Goal: Information Seeking & Learning: Learn about a topic

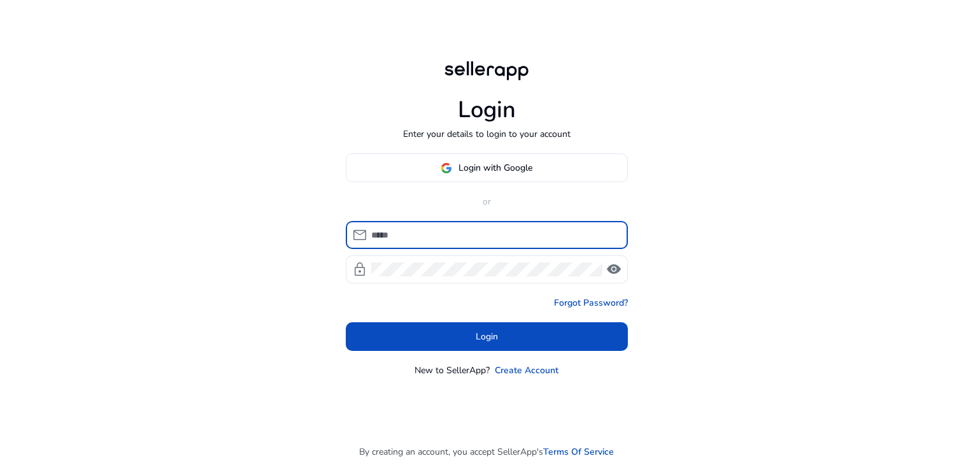
type input "**********"
click at [494, 328] on span at bounding box center [487, 336] width 282 height 31
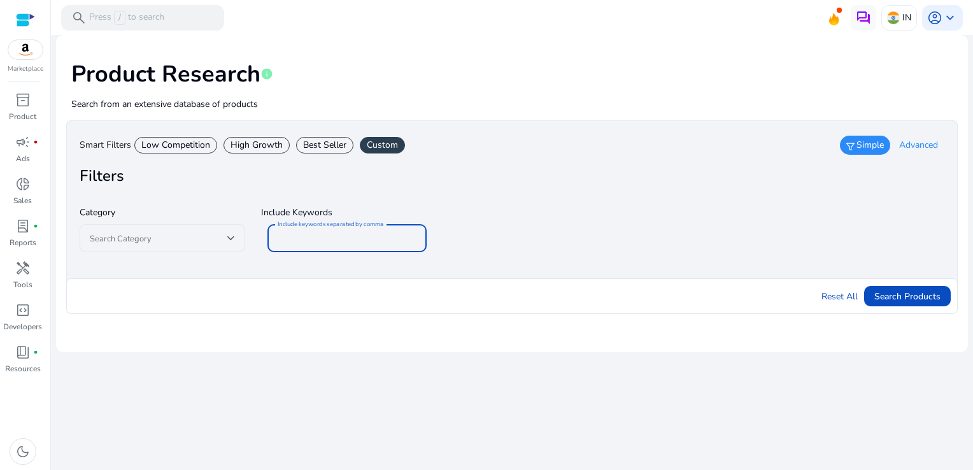
click at [353, 237] on input "Include keywords separated by comma" at bounding box center [347, 238] width 139 height 14
click at [924, 150] on span "Advanced" at bounding box center [918, 145] width 39 height 13
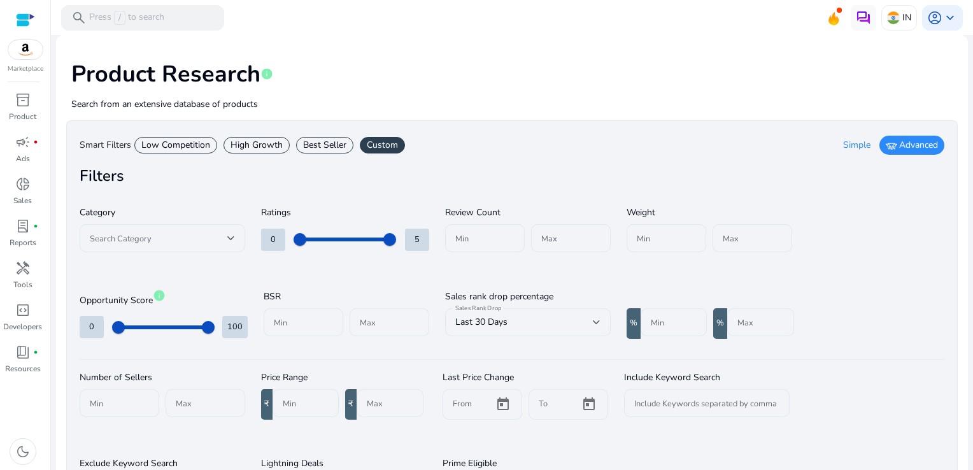
scroll to position [104, 0]
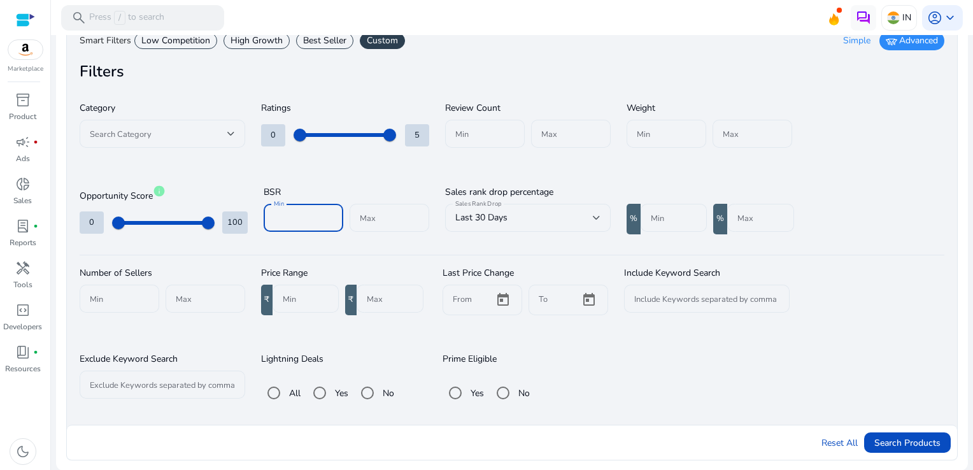
click at [277, 215] on input "Min" at bounding box center [303, 218] width 59 height 14
type input "*****"
click at [381, 218] on input "Max" at bounding box center [389, 218] width 59 height 14
type input "*****"
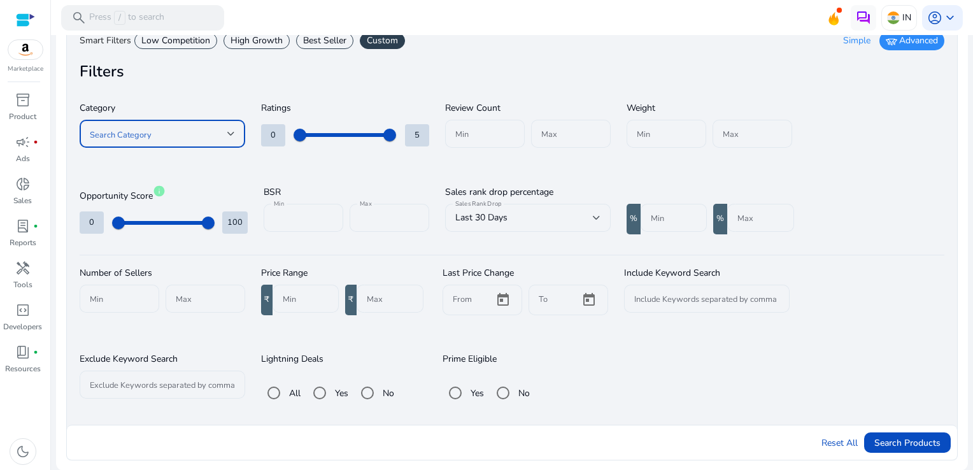
click at [223, 133] on span at bounding box center [158, 134] width 137 height 14
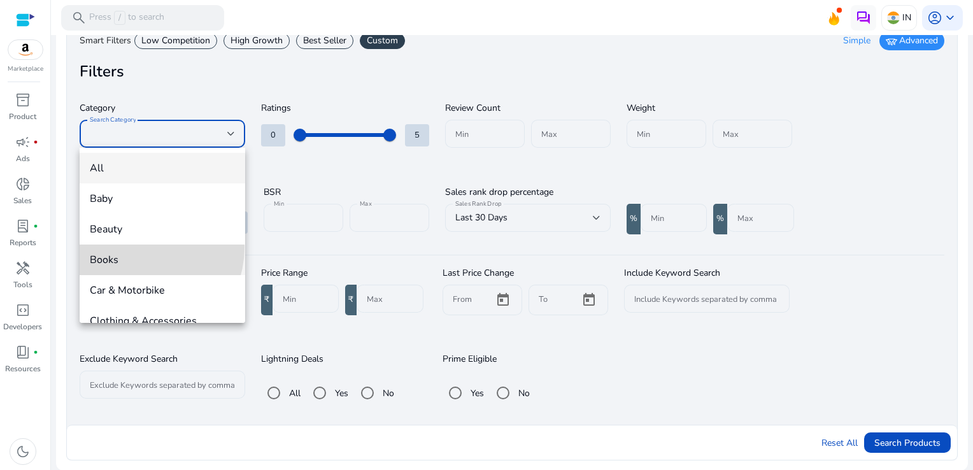
click at [134, 247] on mat-option "Books" at bounding box center [162, 259] width 165 height 31
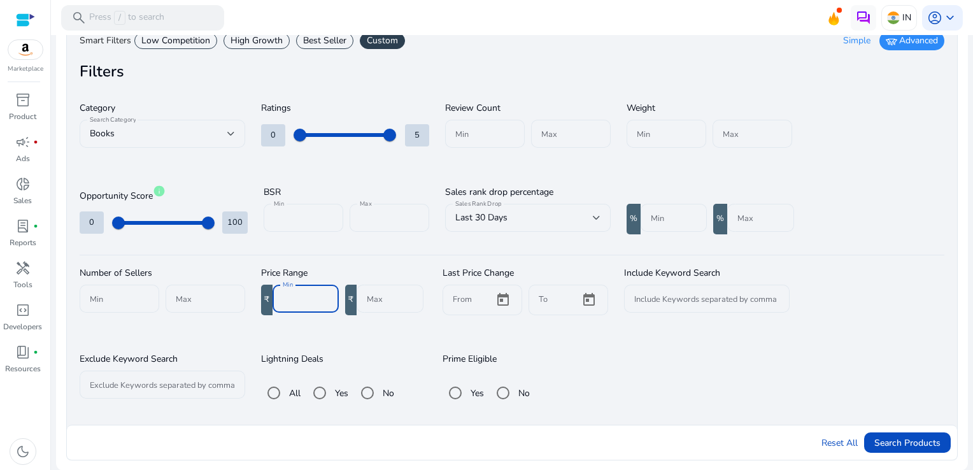
click at [293, 297] on input "Min" at bounding box center [306, 299] width 46 height 14
type input "***"
drag, startPoint x: 966, startPoint y: 183, endPoint x: 974, endPoint y: 257, distance: 74.3
click at [972, 257] on html "We recommend switching to desktop view for the best experience. Marketplace inv…" at bounding box center [486, 235] width 973 height 470
drag, startPoint x: 972, startPoint y: 257, endPoint x: 909, endPoint y: 310, distance: 82.2
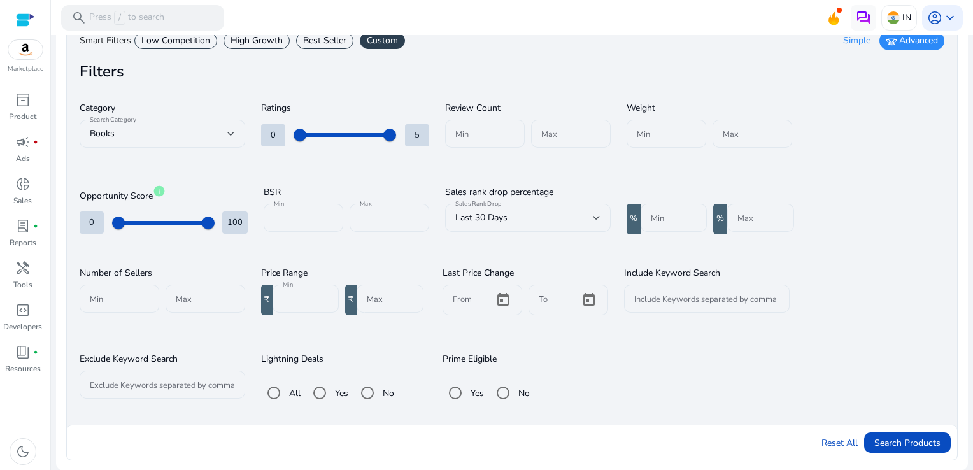
click at [909, 310] on div "Number of Sellers Min Max Price Range ₹ Min *** ₹ Max Last Price Change From To…" at bounding box center [512, 335] width 864 height 154
click at [937, 299] on div "Number of Sellers Min Max Price Range ₹ Min *** ₹ Max Last Price Change From To…" at bounding box center [512, 335] width 864 height 154
click at [881, 436] on span "Search Products" at bounding box center [907, 442] width 66 height 13
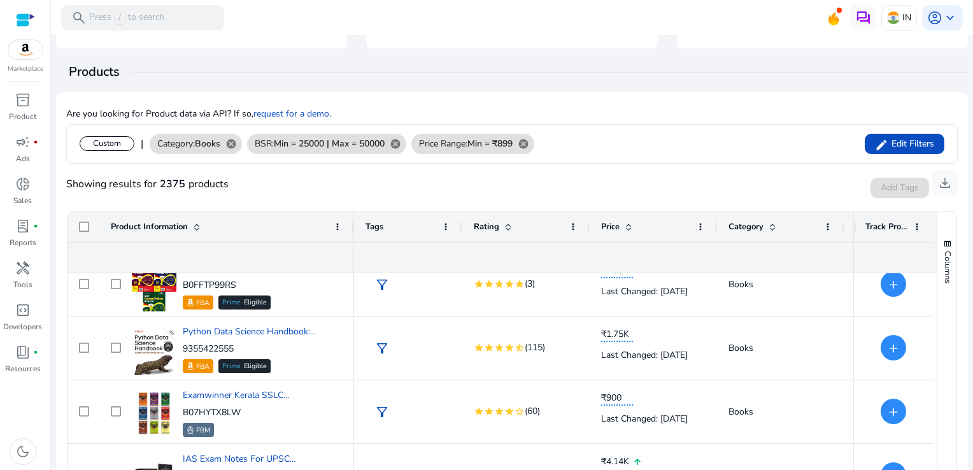
scroll to position [0, 0]
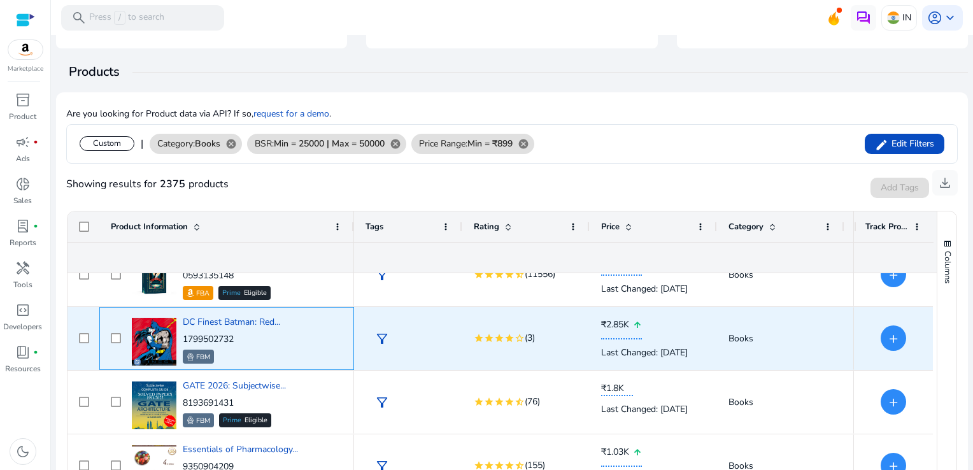
drag, startPoint x: 244, startPoint y: 337, endPoint x: 185, endPoint y: 330, distance: 59.6
click at [185, 330] on div "DC Finest Batman: Red... 1799502732 FBM" at bounding box center [231, 340] width 97 height 48
copy p "1799502732"
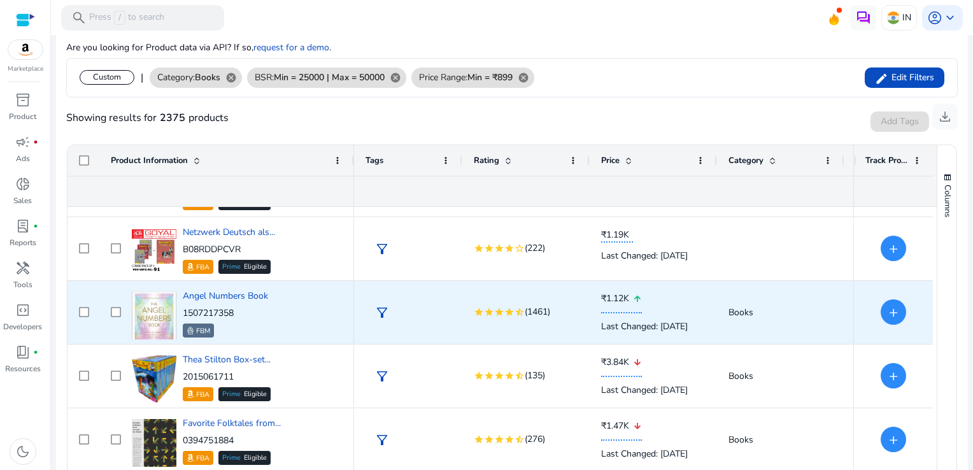
scroll to position [2281, 0]
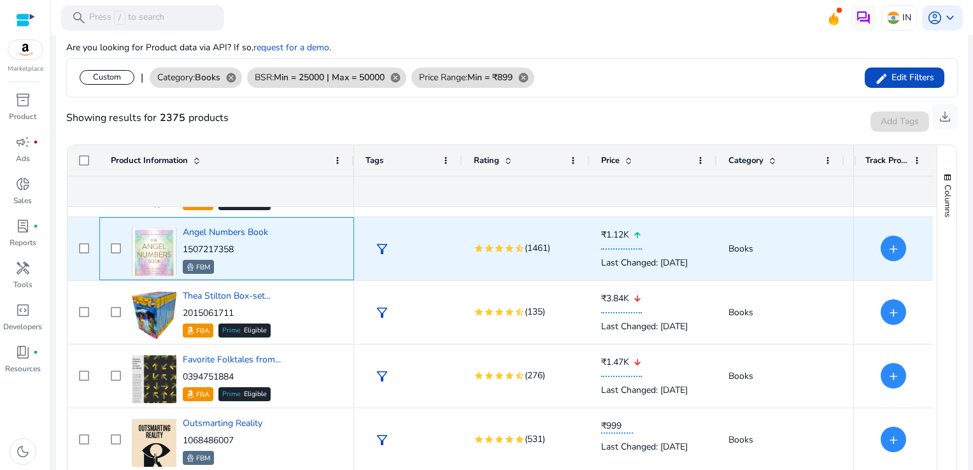
drag, startPoint x: 253, startPoint y: 251, endPoint x: 185, endPoint y: 246, distance: 68.3
click at [185, 246] on p "1507217358" at bounding box center [225, 249] width 85 height 13
copy p "1507217358"
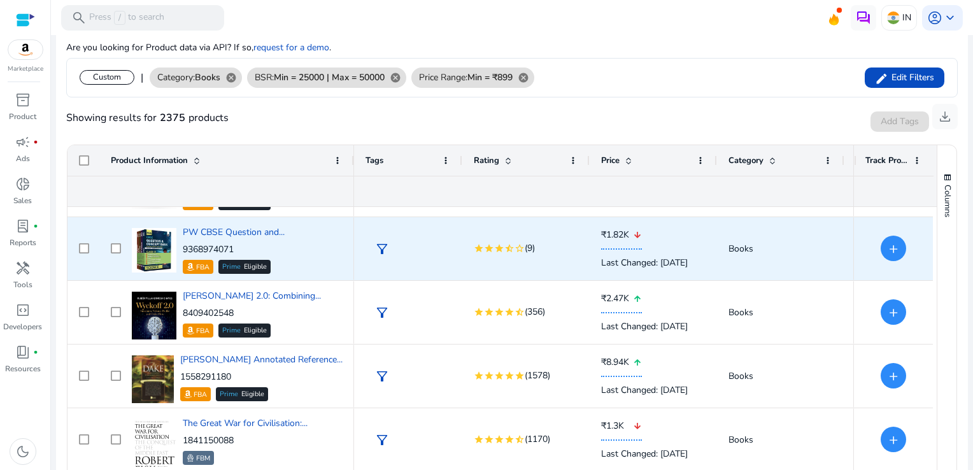
scroll to position [2727, 0]
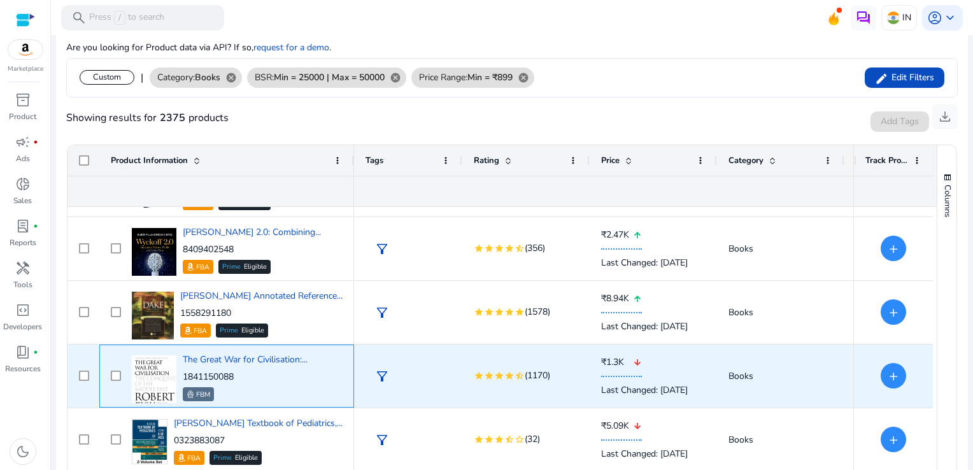
drag, startPoint x: 243, startPoint y: 379, endPoint x: 181, endPoint y: 376, distance: 61.8
click at [181, 376] on div "The Great War for Civilisation:... 1841150088 FBM" at bounding box center [236, 376] width 214 height 54
copy p "1841150088"
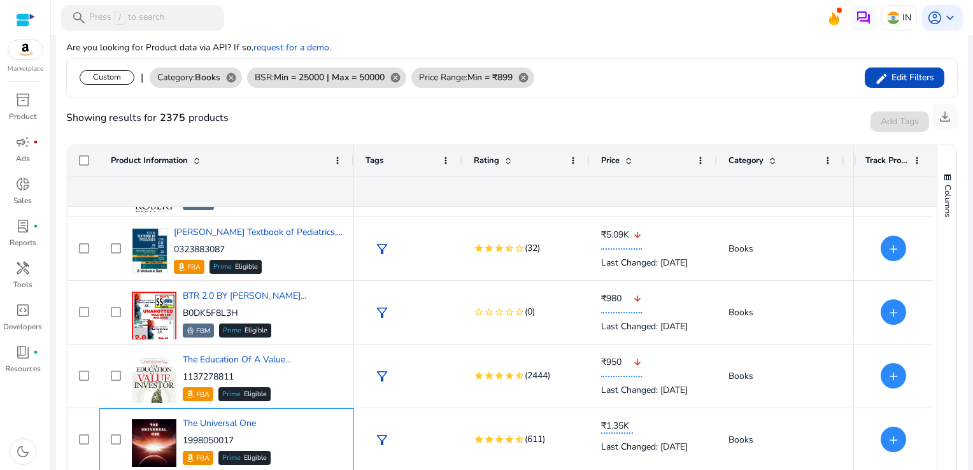
scroll to position [237, 0]
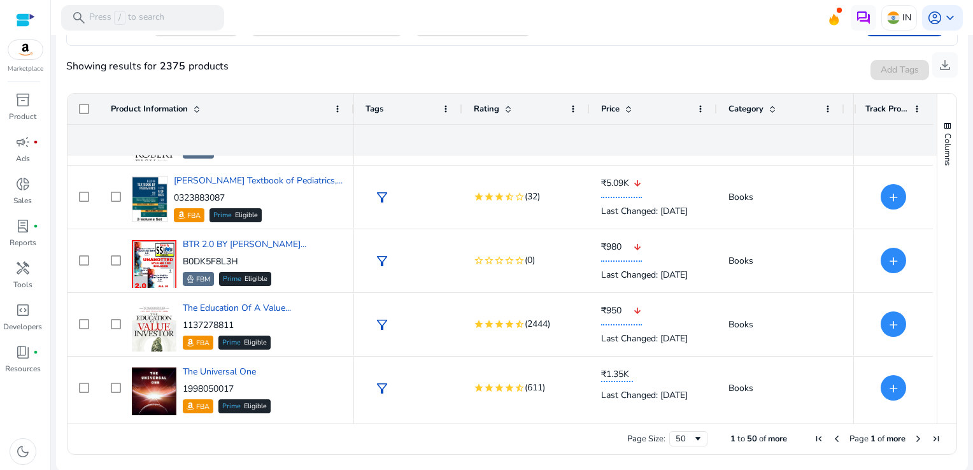
click at [913, 435] on span "Next Page" at bounding box center [918, 438] width 10 height 10
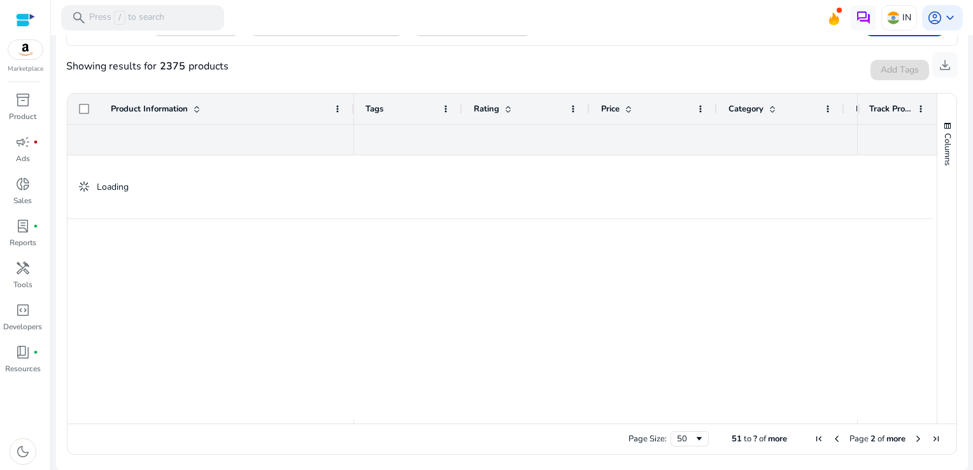
scroll to position [0, 0]
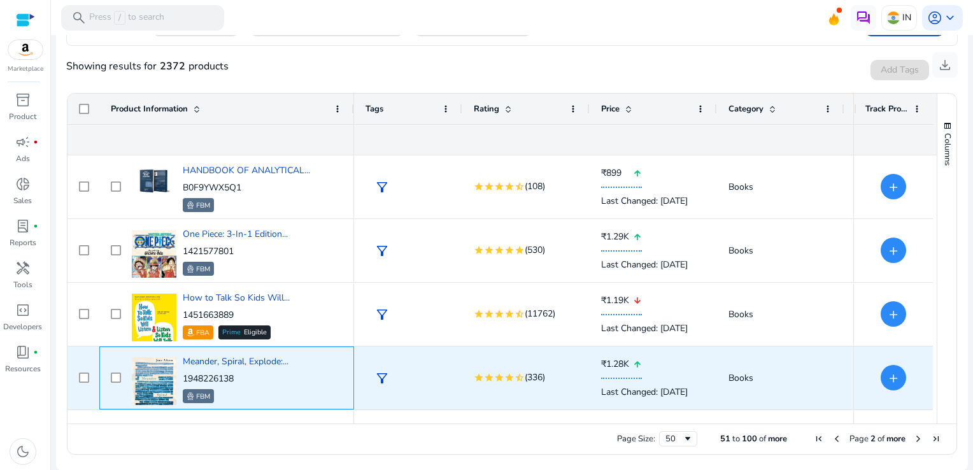
drag, startPoint x: 247, startPoint y: 380, endPoint x: 183, endPoint y: 380, distance: 63.7
click at [183, 380] on p "1948226138" at bounding box center [236, 378] width 106 height 13
copy p "1948226138"
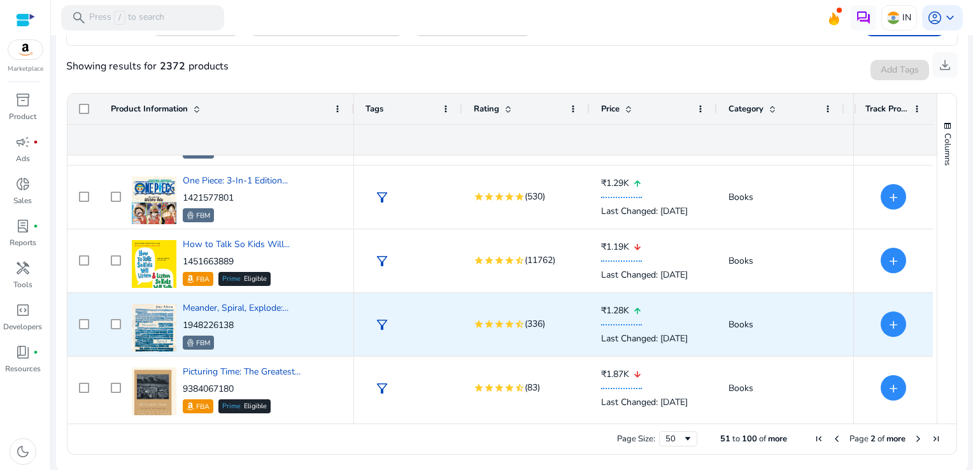
scroll to position [117, 0]
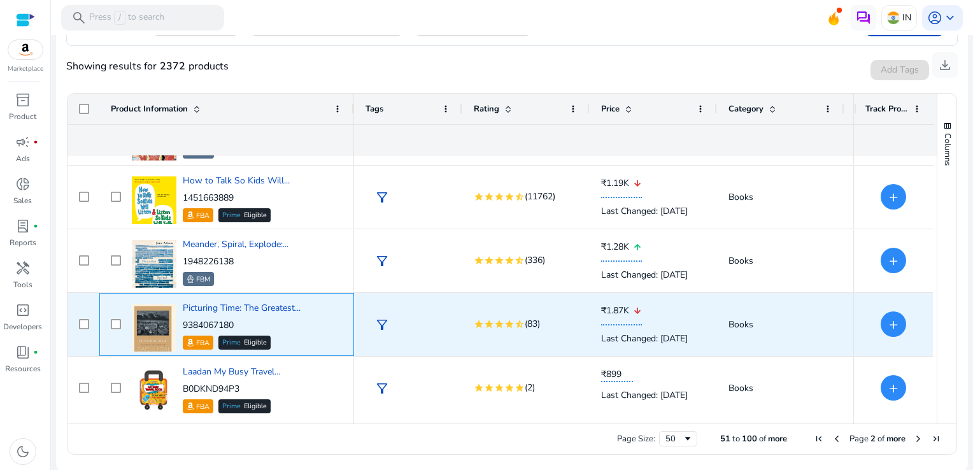
drag, startPoint x: 239, startPoint y: 322, endPoint x: 183, endPoint y: 320, distance: 56.0
click at [183, 320] on p "9384067180" at bounding box center [242, 325] width 118 height 13
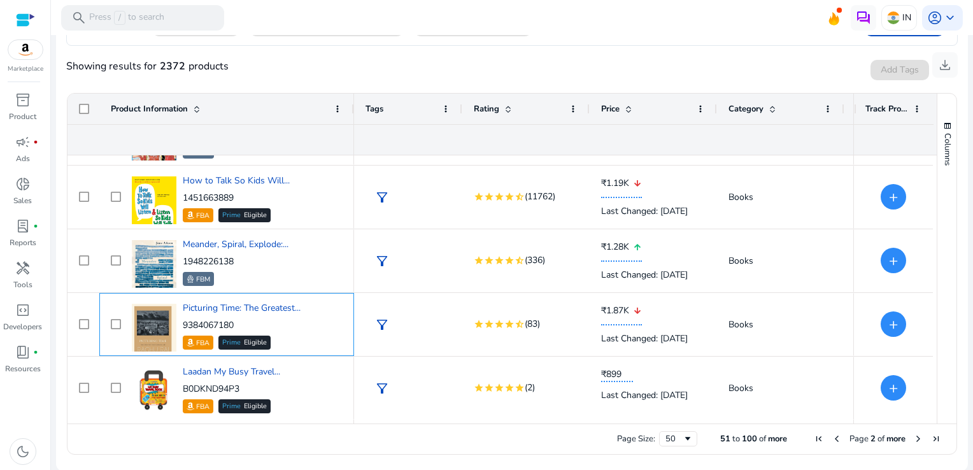
copy p "9384067180"
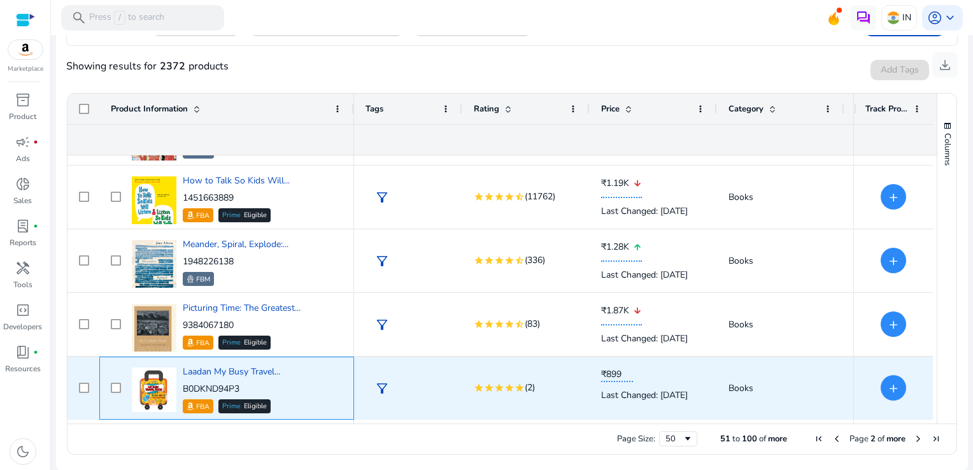
drag, startPoint x: 252, startPoint y: 385, endPoint x: 183, endPoint y: 383, distance: 69.4
click at [183, 383] on p "B0DKND94P3" at bounding box center [231, 389] width 97 height 13
copy p "B0DKND94P3"
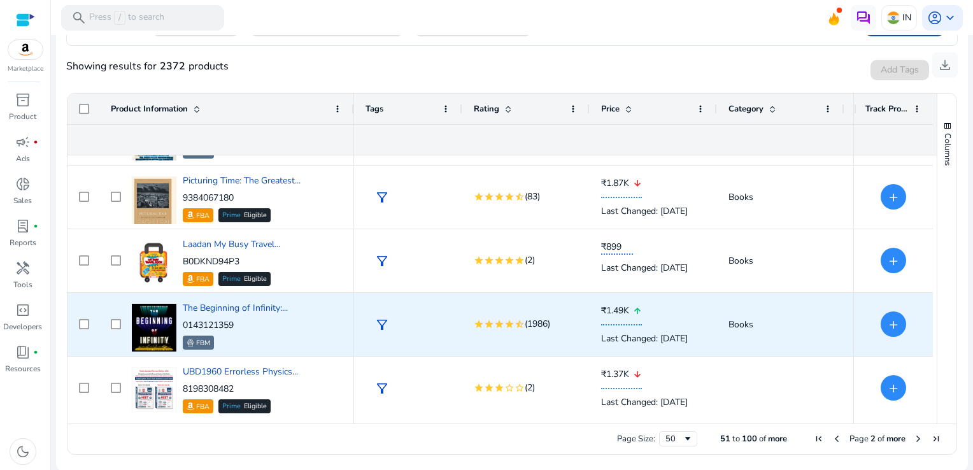
scroll to position [308, 0]
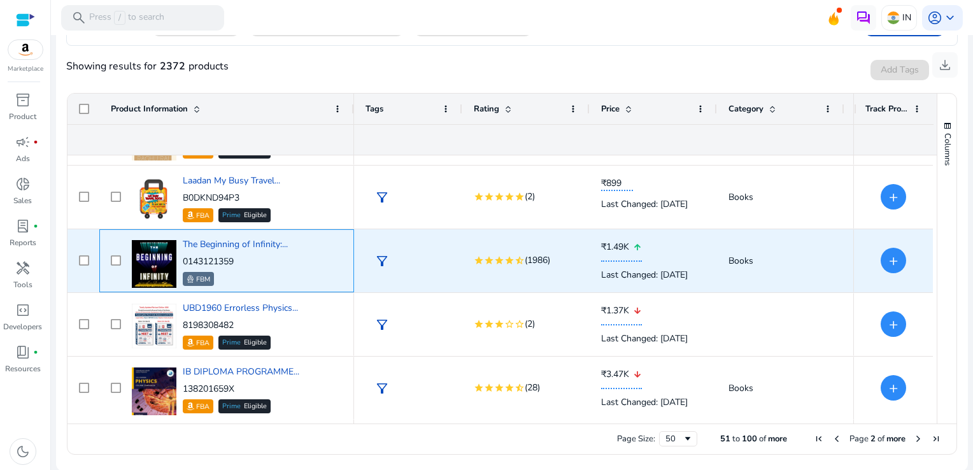
drag, startPoint x: 242, startPoint y: 258, endPoint x: 183, endPoint y: 263, distance: 58.7
click at [183, 263] on p "0143121359" at bounding box center [235, 261] width 105 height 13
copy p "0143121359"
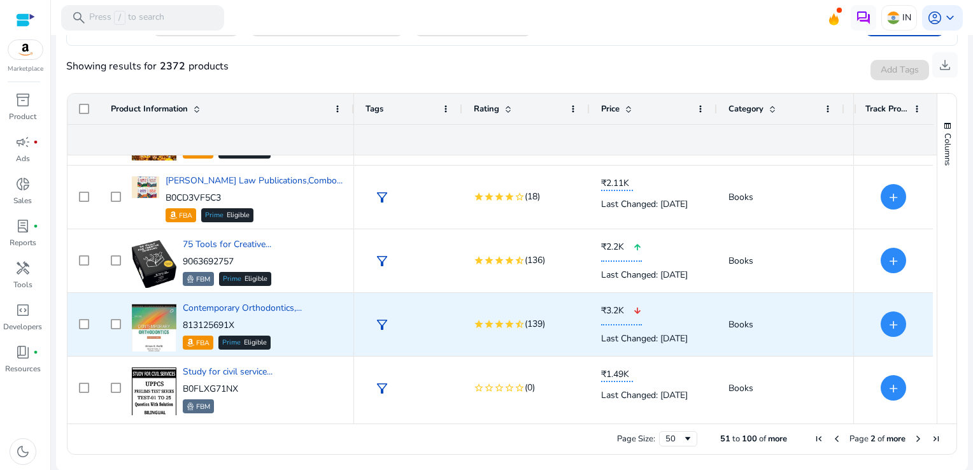
scroll to position [817, 0]
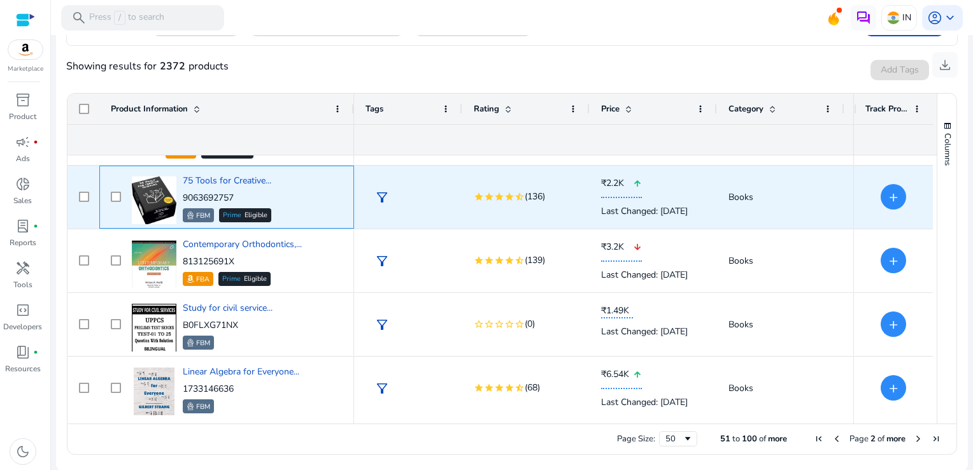
drag, startPoint x: 237, startPoint y: 193, endPoint x: 183, endPoint y: 197, distance: 53.6
click at [183, 197] on p "9063692757" at bounding box center [227, 198] width 88 height 13
copy p "9063692757"
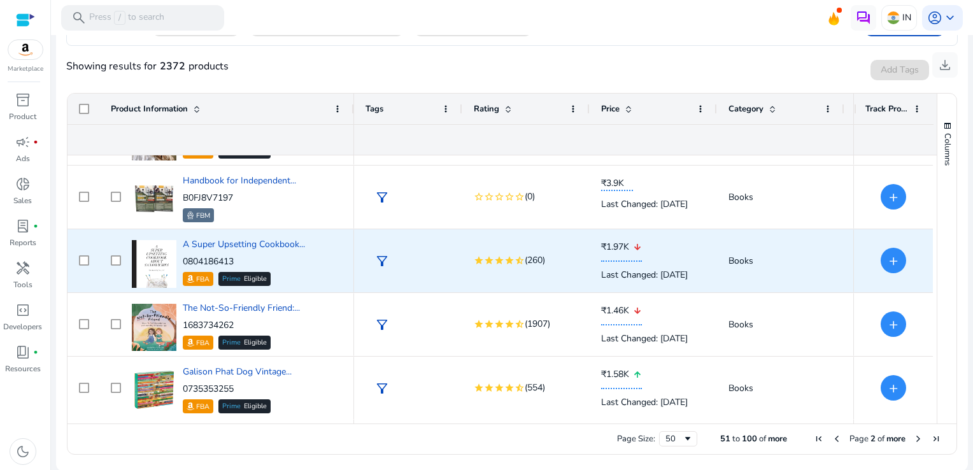
scroll to position [1263, 0]
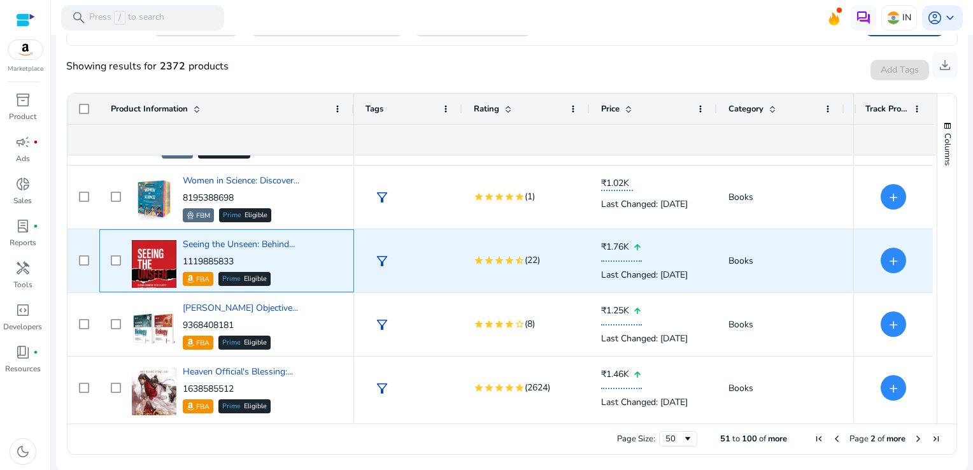
drag, startPoint x: 250, startPoint y: 259, endPoint x: 183, endPoint y: 267, distance: 66.6
click at [183, 267] on div "1119885833 FBA Prime Eligible" at bounding box center [239, 270] width 112 height 31
copy p "1119885833"
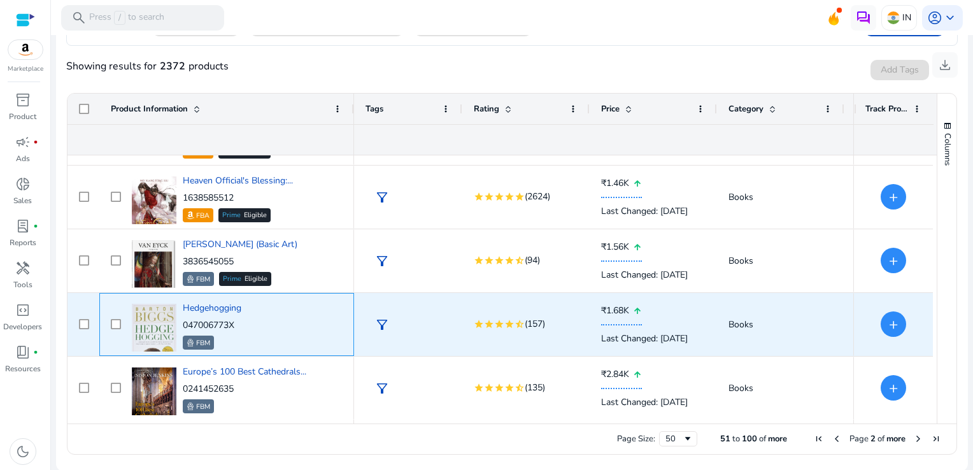
drag, startPoint x: 244, startPoint y: 322, endPoint x: 185, endPoint y: 326, distance: 60.0
click at [185, 326] on div "Hedgehogging 047006773X FBM" at bounding box center [236, 324] width 214 height 54
copy p "047006773X"
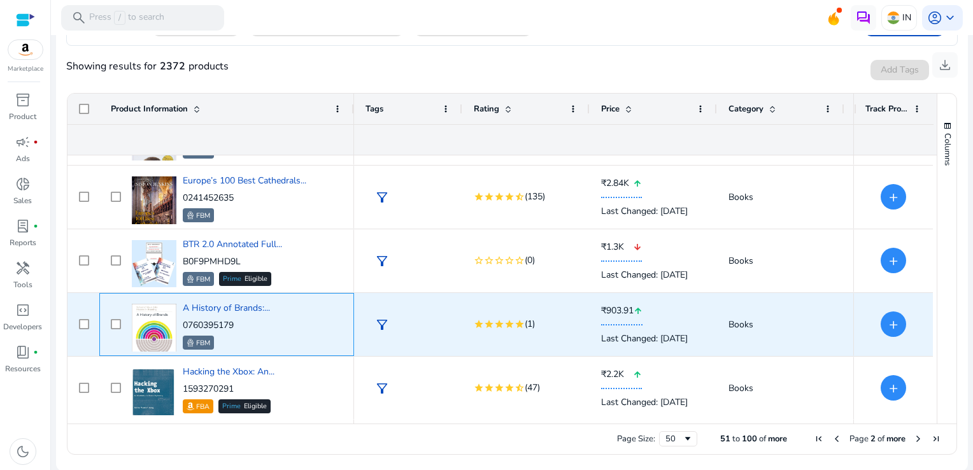
drag, startPoint x: 247, startPoint y: 325, endPoint x: 183, endPoint y: 327, distance: 63.7
click at [183, 327] on p "0760395179" at bounding box center [226, 325] width 87 height 13
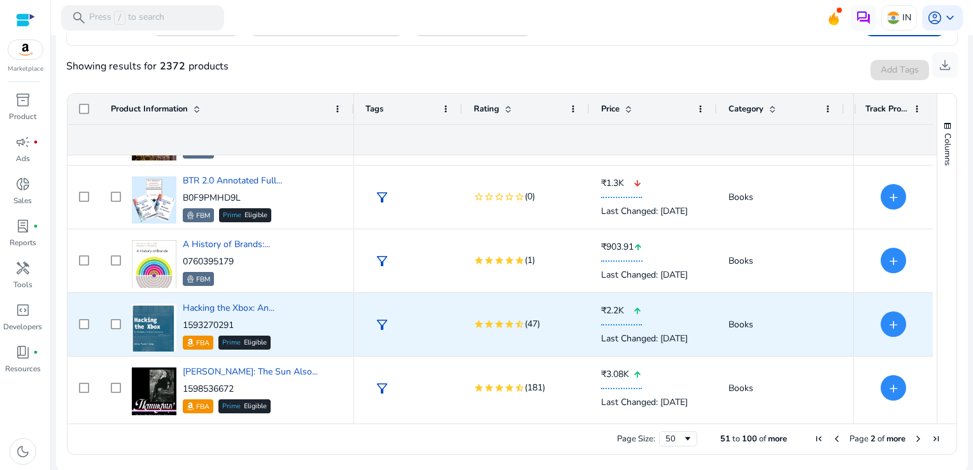
scroll to position [2409, 0]
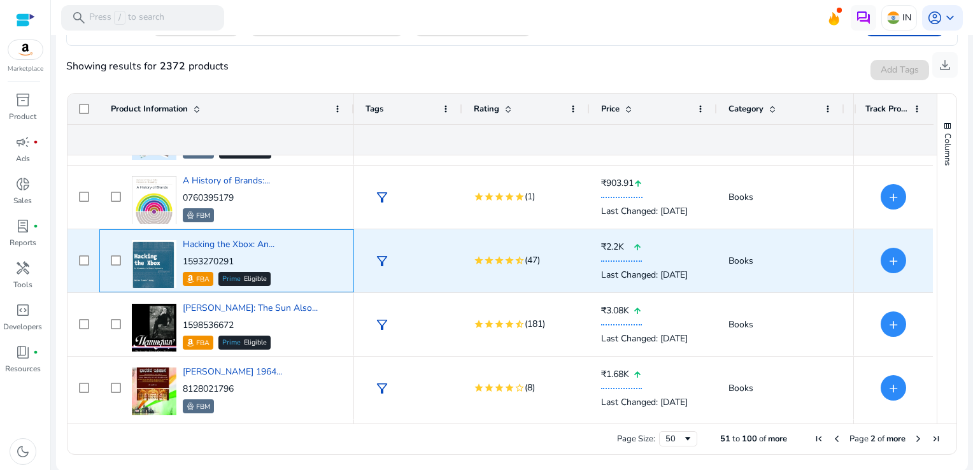
drag, startPoint x: 240, startPoint y: 264, endPoint x: 178, endPoint y: 259, distance: 61.9
click at [178, 259] on div "Hacking the Xbox: An... 1593270291 FBA Prime Eligible" at bounding box center [236, 261] width 214 height 54
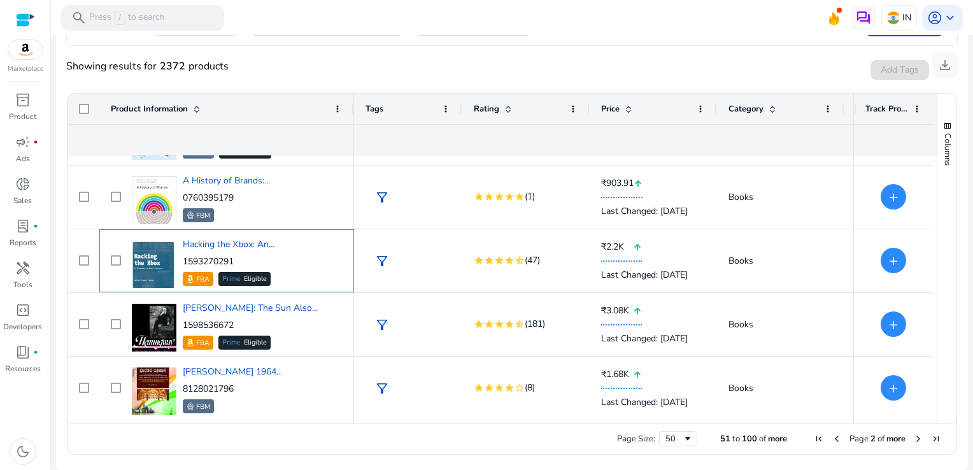
drag, startPoint x: 178, startPoint y: 259, endPoint x: 236, endPoint y: 255, distance: 57.4
click at [236, 255] on p "1593270291" at bounding box center [229, 261] width 92 height 13
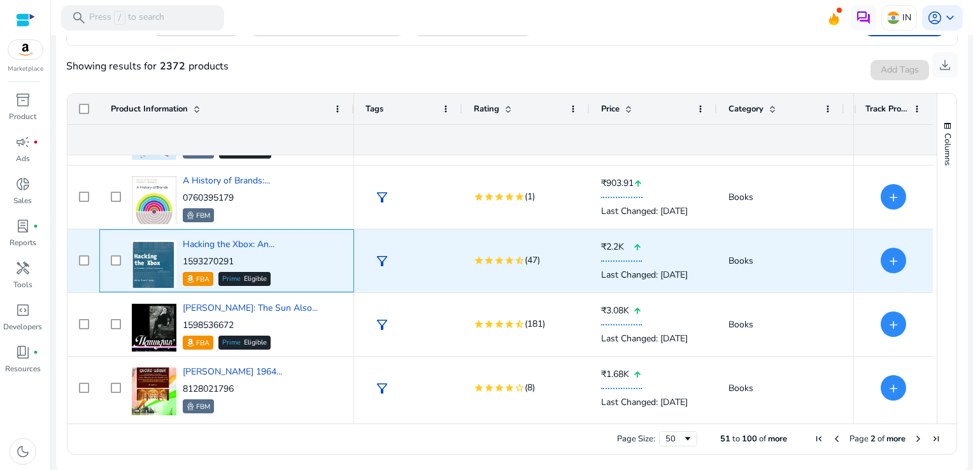
click at [238, 257] on p "1593270291" at bounding box center [229, 261] width 92 height 13
drag, startPoint x: 238, startPoint y: 257, endPoint x: 183, endPoint y: 257, distance: 54.7
click at [183, 257] on p "1593270291" at bounding box center [229, 261] width 92 height 13
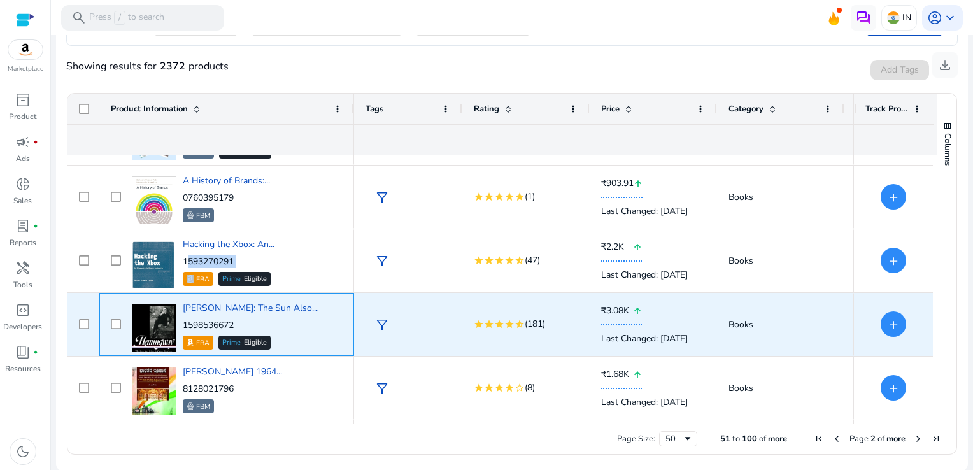
drag, startPoint x: 237, startPoint y: 320, endPoint x: 183, endPoint y: 317, distance: 53.5
click at [183, 317] on div "Hemingway: The Sun Also... 1598536672 FBA Prime Eligible" at bounding box center [250, 326] width 135 height 48
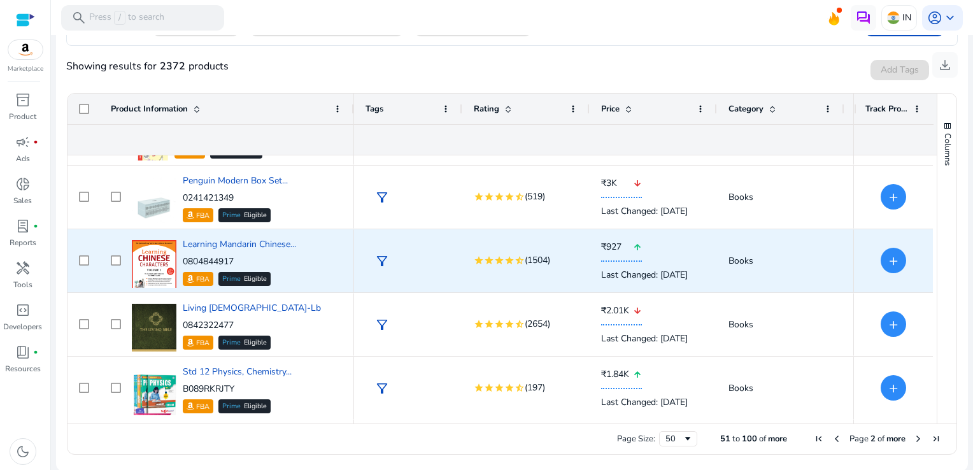
scroll to position [2918, 0]
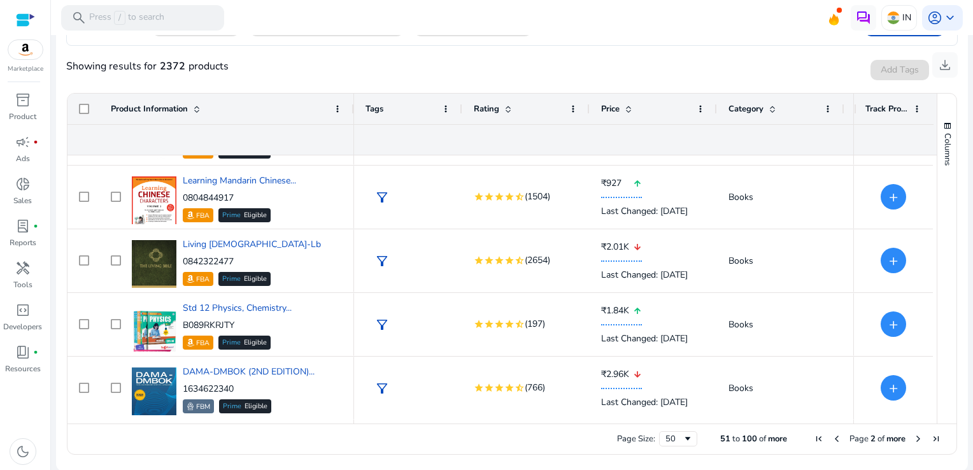
click at [913, 436] on span "Next Page" at bounding box center [918, 438] width 10 height 10
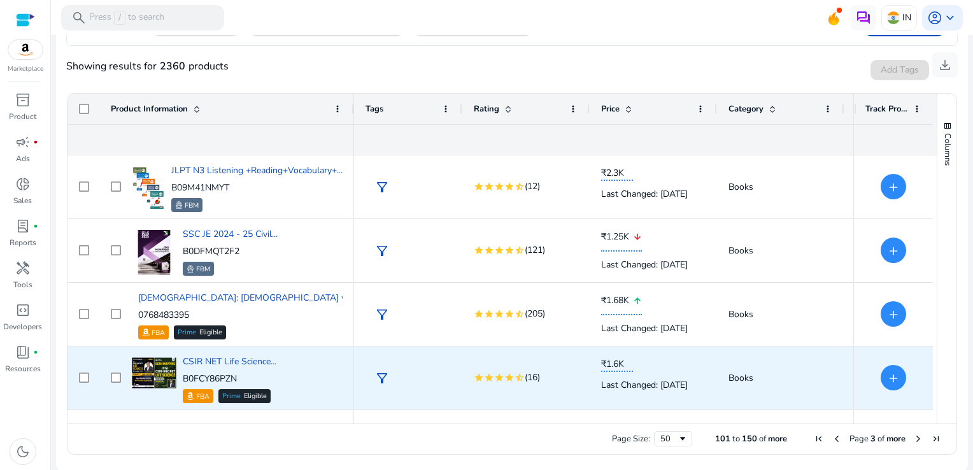
click at [316, 369] on div "CSIR NET Life Science... B0FCY86PZN FBA Prime Eligible" at bounding box center [236, 378] width 214 height 54
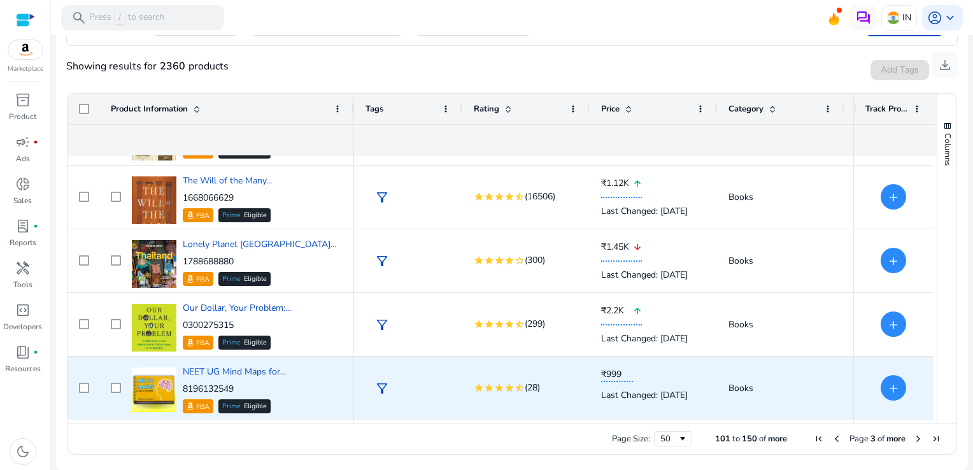
scroll to position [372, 0]
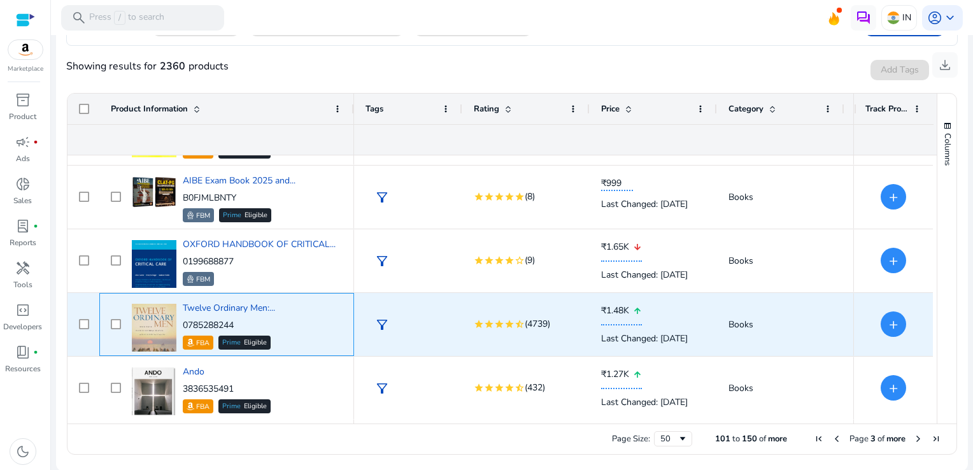
drag, startPoint x: 242, startPoint y: 320, endPoint x: 184, endPoint y: 323, distance: 58.0
click at [184, 323] on p "0785288244" at bounding box center [229, 325] width 92 height 13
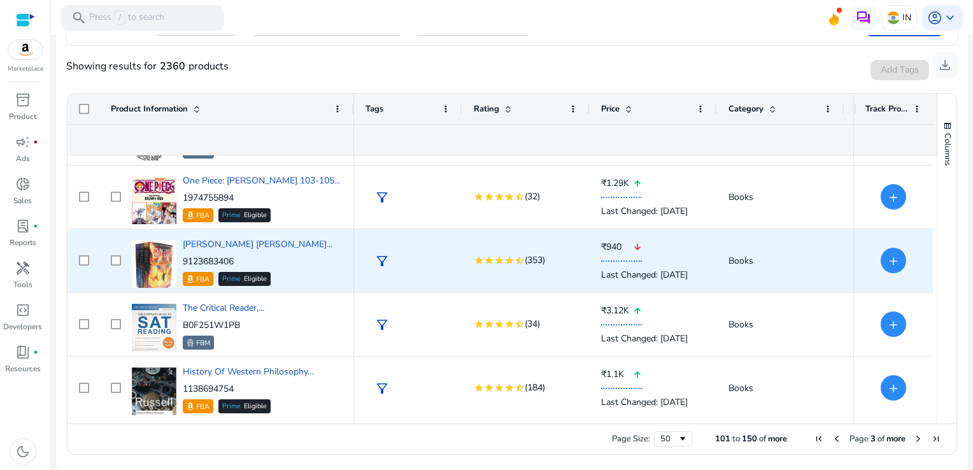
scroll to position [1517, 0]
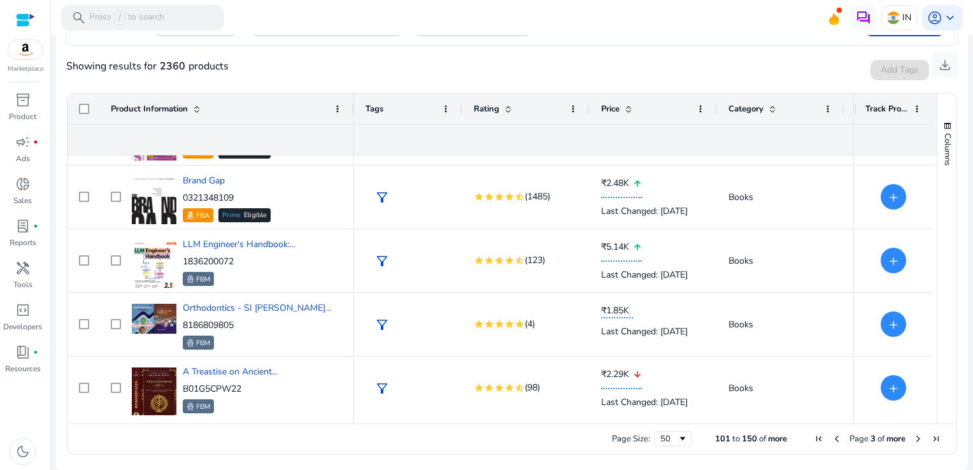
click at [914, 439] on span "Next Page" at bounding box center [918, 438] width 10 height 10
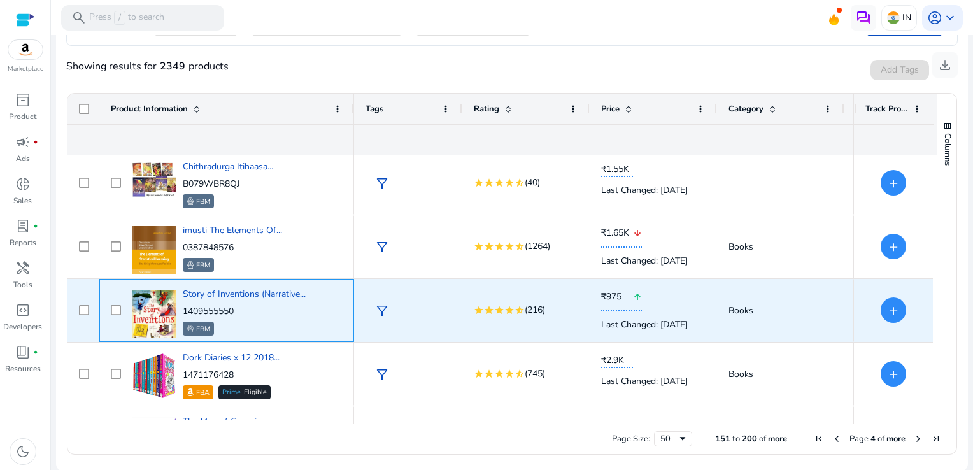
drag, startPoint x: 247, startPoint y: 311, endPoint x: 182, endPoint y: 315, distance: 65.1
click at [183, 315] on p "1409555550" at bounding box center [244, 311] width 123 height 13
